Goal: Navigation & Orientation: Find specific page/section

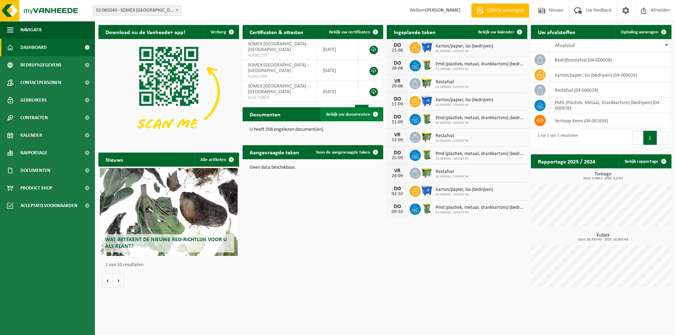
click at [368, 116] on span at bounding box center [375, 114] width 14 height 14
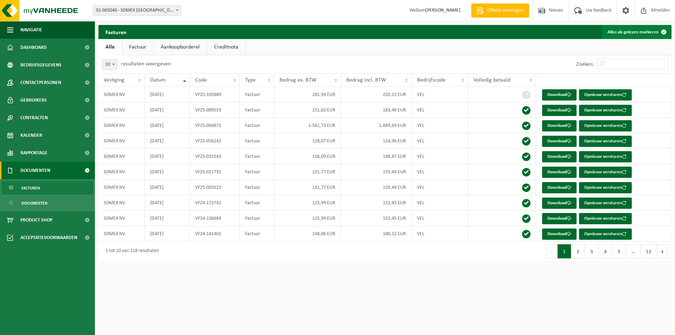
click at [653, 29] on button "Alles als gelezen markeren" at bounding box center [636, 32] width 69 height 14
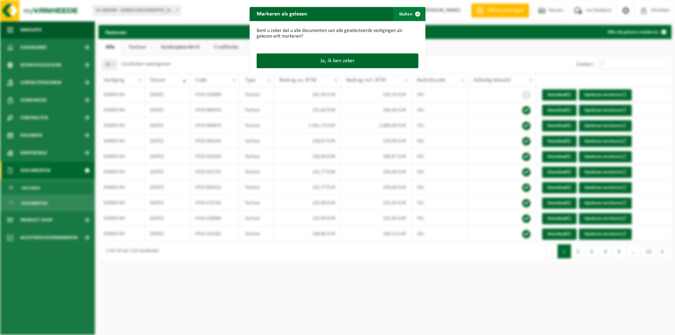
click at [414, 13] on span "button" at bounding box center [417, 14] width 14 height 14
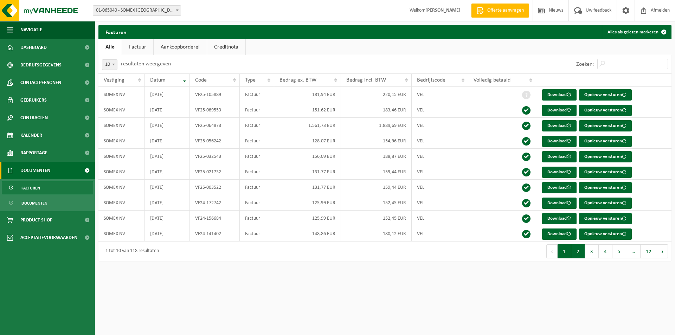
click at [576, 247] on button "2" at bounding box center [578, 251] width 14 height 14
click at [586, 249] on button "3" at bounding box center [592, 251] width 14 height 14
click at [611, 254] on button "4" at bounding box center [605, 251] width 14 height 14
click at [552, 255] on button "Vorige" at bounding box center [551, 251] width 11 height 14
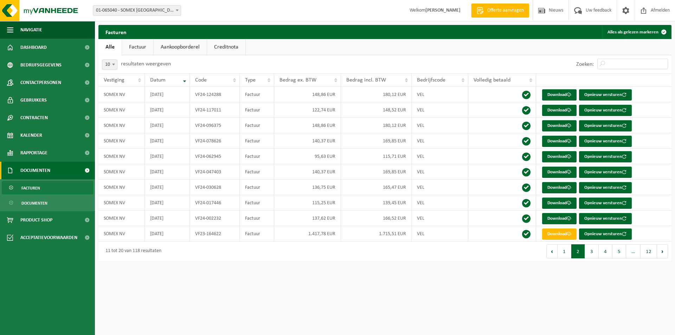
click at [552, 255] on button "Vorige" at bounding box center [551, 251] width 11 height 14
click at [648, 32] on button "Alles als gelezen markeren" at bounding box center [636, 32] width 69 height 14
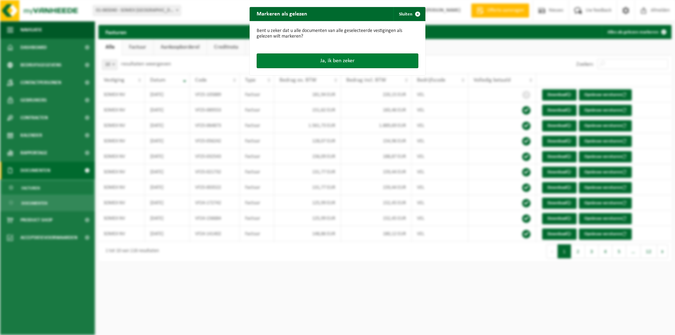
click at [354, 61] on button "Ja, ik ben zeker" at bounding box center [338, 60] width 162 height 15
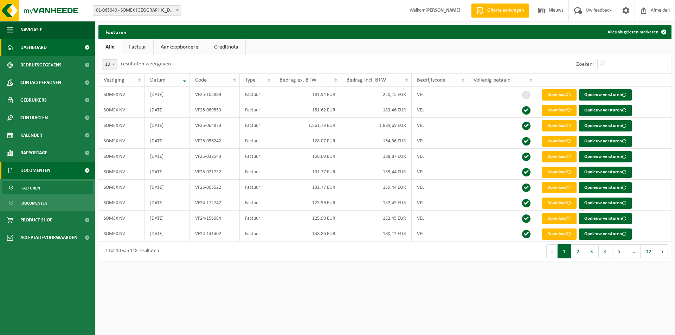
click at [35, 47] on span "Dashboard" at bounding box center [33, 48] width 26 height 18
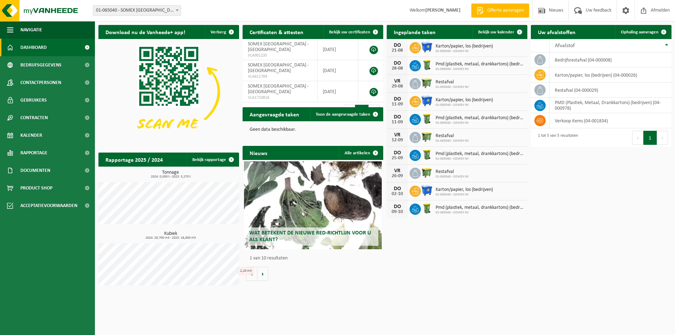
click at [290, 235] on span "Wat betekent de nieuwe RED-richtlijn voor u als klant?" at bounding box center [310, 236] width 122 height 12
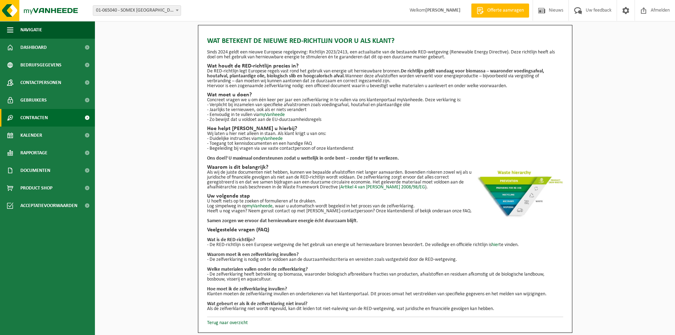
click at [56, 118] on link "Contracten" at bounding box center [47, 118] width 95 height 18
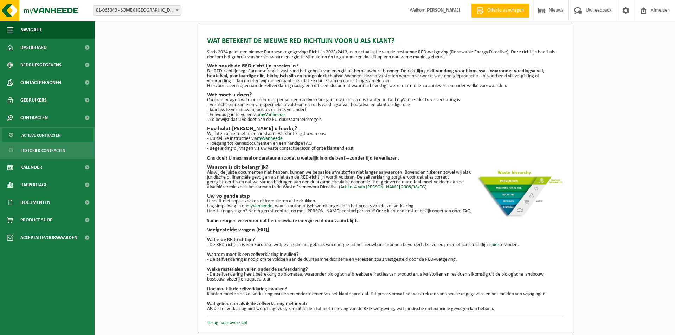
click at [50, 135] on span "Actieve contracten" at bounding box center [40, 135] width 39 height 13
